Goal: Transaction & Acquisition: Purchase product/service

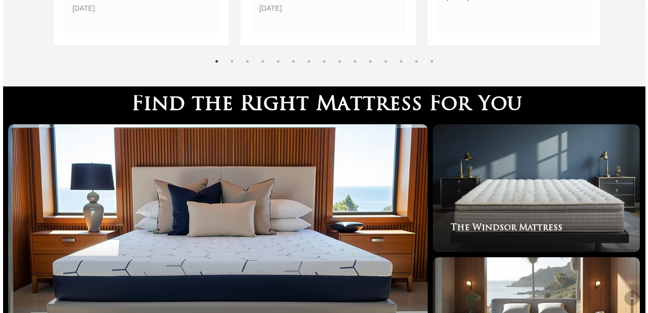
scroll to position [1337, 0]
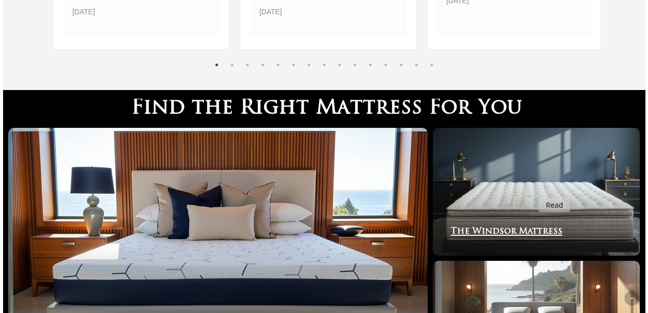
click at [532, 192] on link "The Windsor Mattress" at bounding box center [536, 192] width 207 height 128
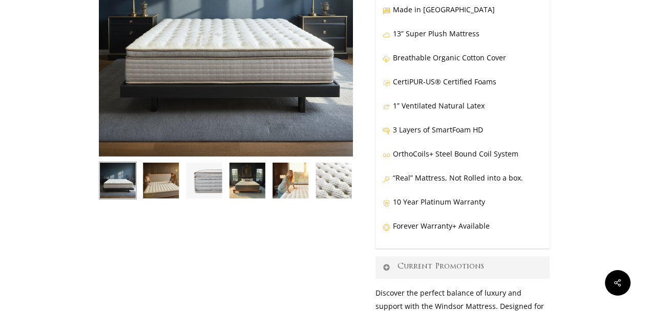
scroll to position [170, 0]
click at [472, 228] on p "Forever Warranty+ Available" at bounding box center [463, 232] width 160 height 24
click at [386, 229] on icon at bounding box center [387, 227] width 8 height 7
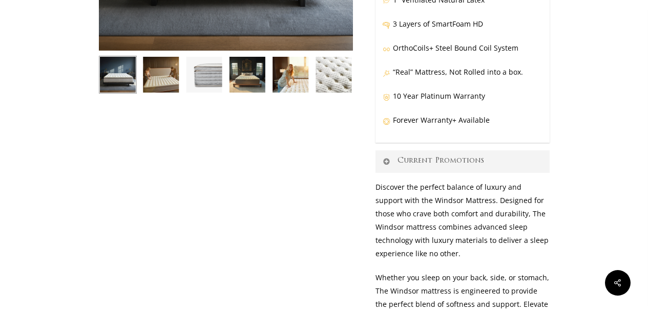
scroll to position [278, 0]
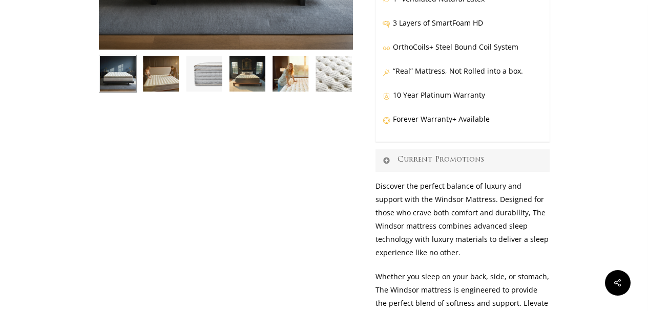
click at [387, 160] on icon at bounding box center [386, 160] width 9 height 8
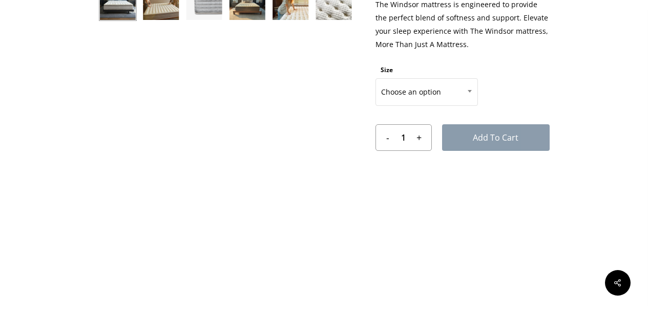
scroll to position [277, 0]
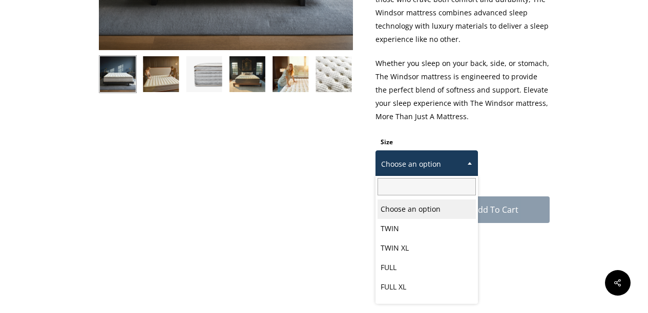
click at [470, 166] on span at bounding box center [469, 164] width 15 height 26
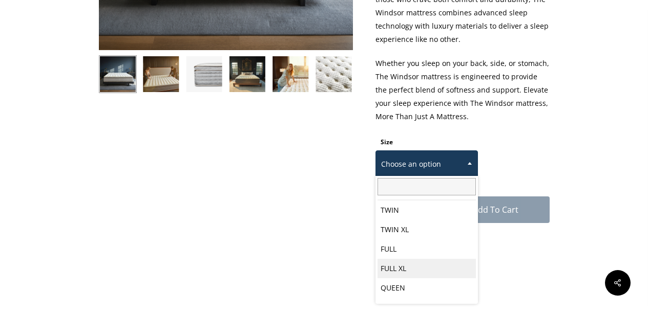
scroll to position [53, 0]
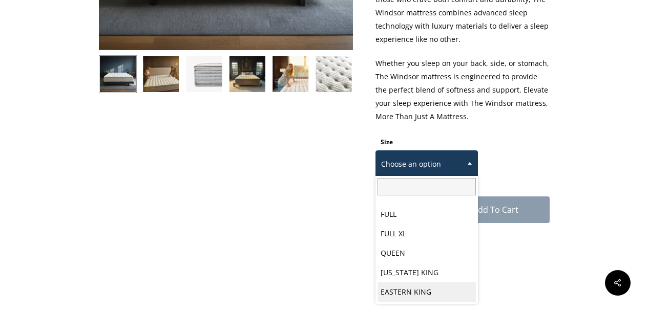
select select "EASTERN KING"
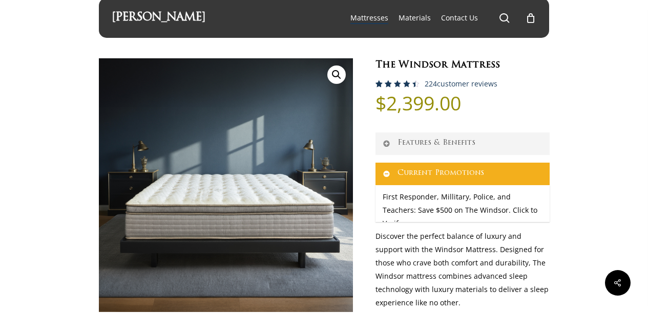
scroll to position [0, 0]
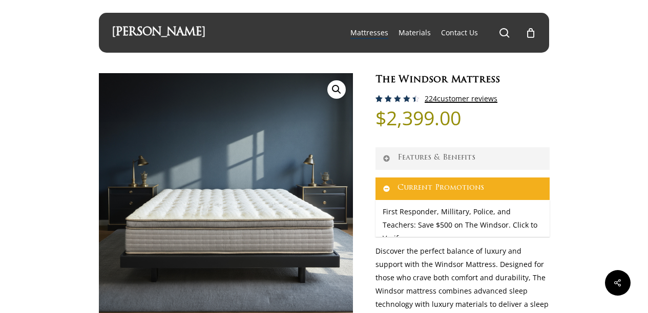
click at [453, 95] on link "224 customer reviews" at bounding box center [461, 99] width 73 height 8
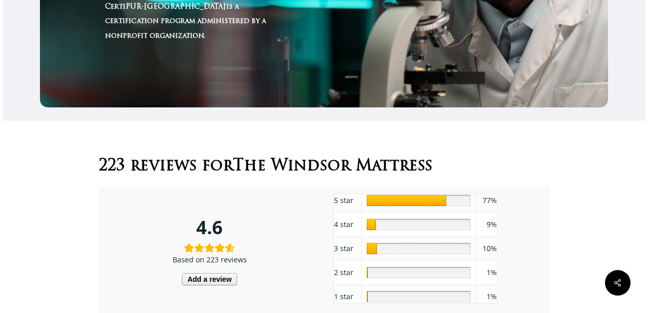
scroll to position [4306, 0]
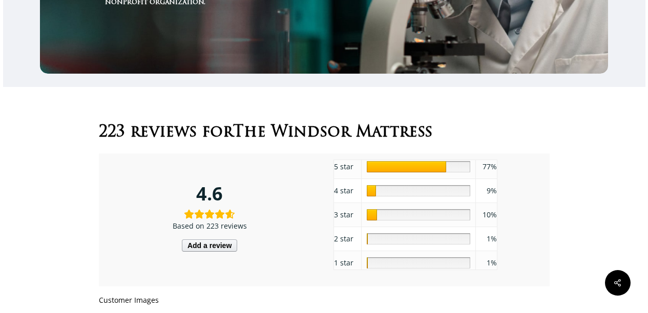
click at [368, 258] on div "1" at bounding box center [418, 263] width 103 height 11
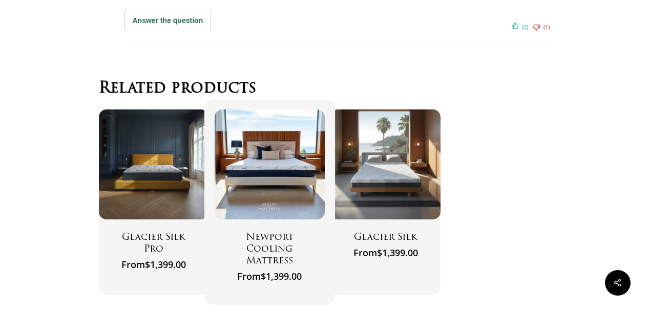
scroll to position [5803, 0]
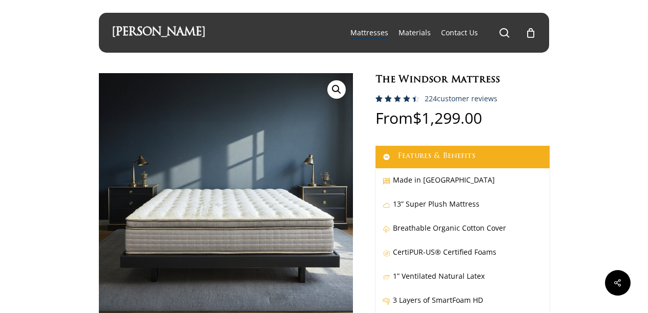
select select "EASTERN KING"
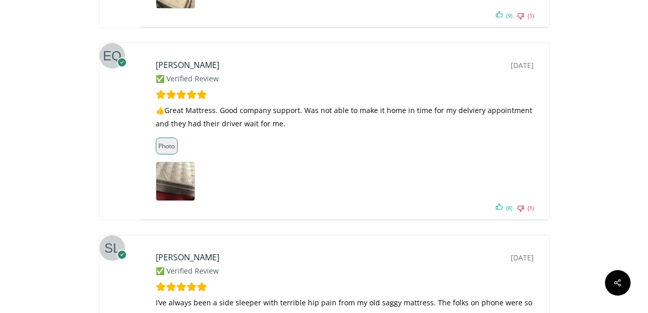
scroll to position [4636, 0]
